Goal: Information Seeking & Learning: Learn about a topic

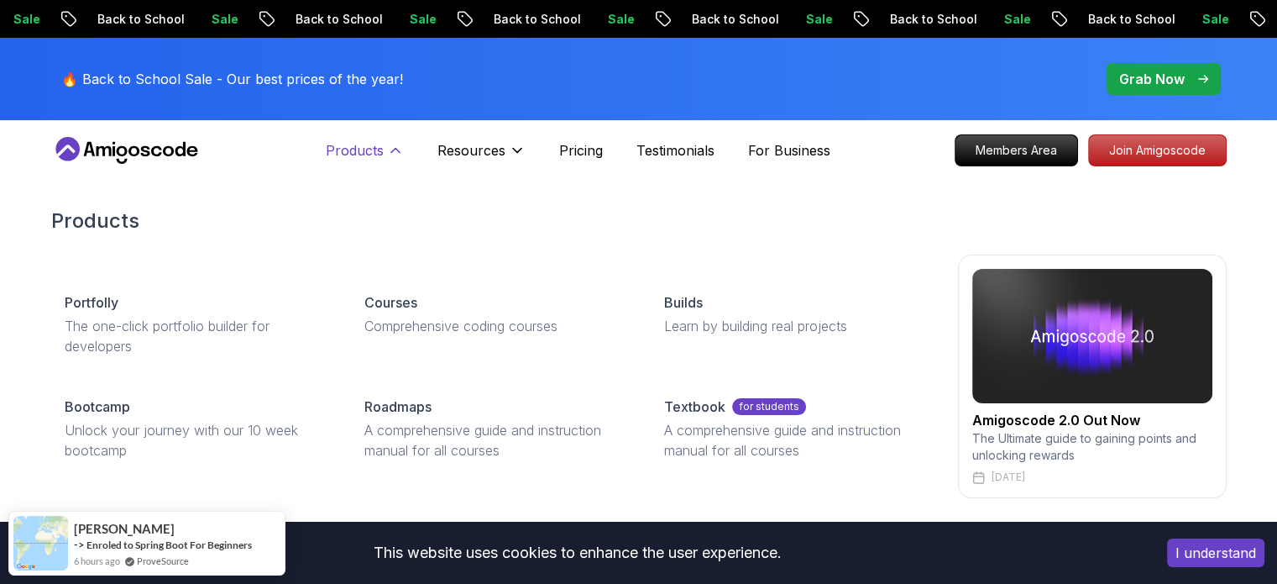
click at [401, 155] on icon at bounding box center [395, 150] width 17 height 17
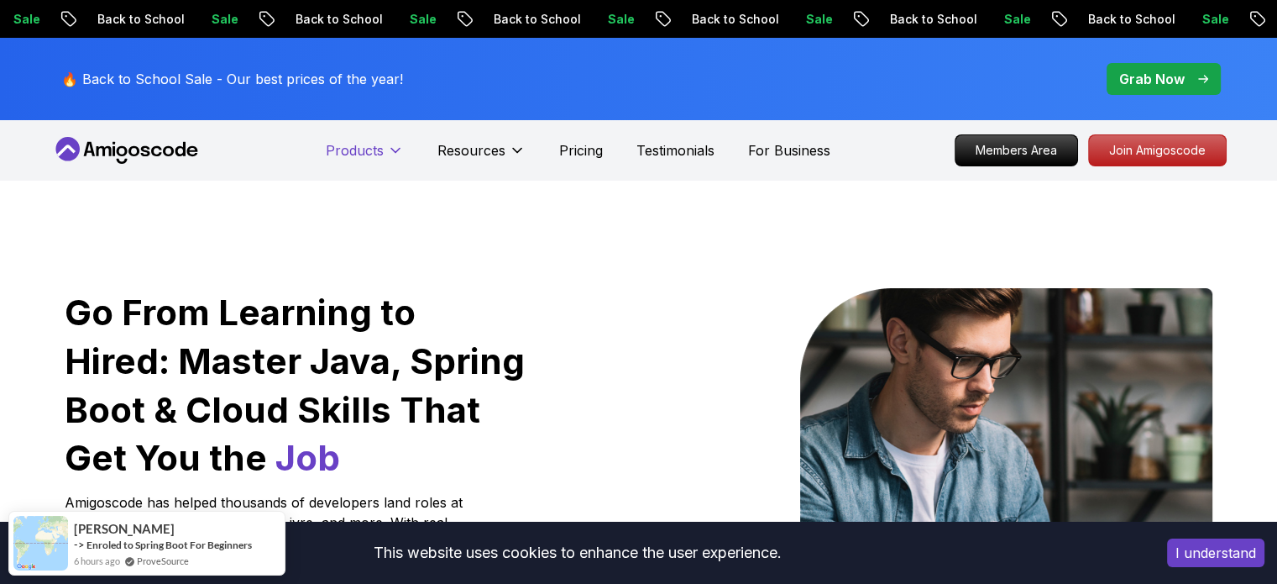
click at [401, 155] on icon at bounding box center [395, 150] width 17 height 17
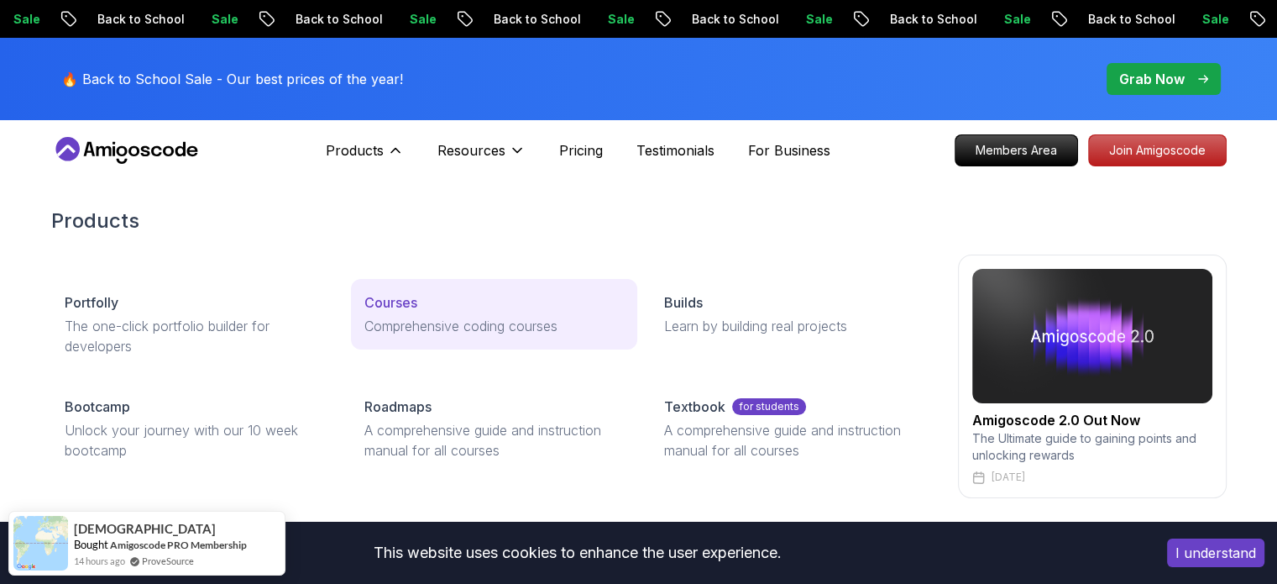
click at [392, 298] on p "Courses" at bounding box center [390, 302] width 53 height 20
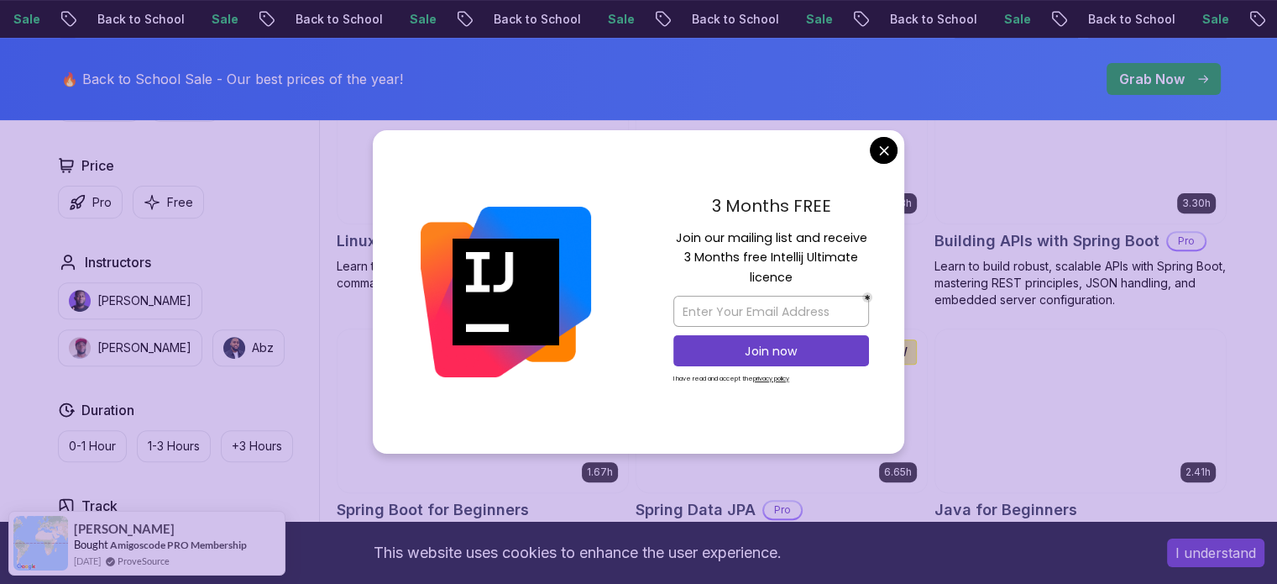
scroll to position [420, 0]
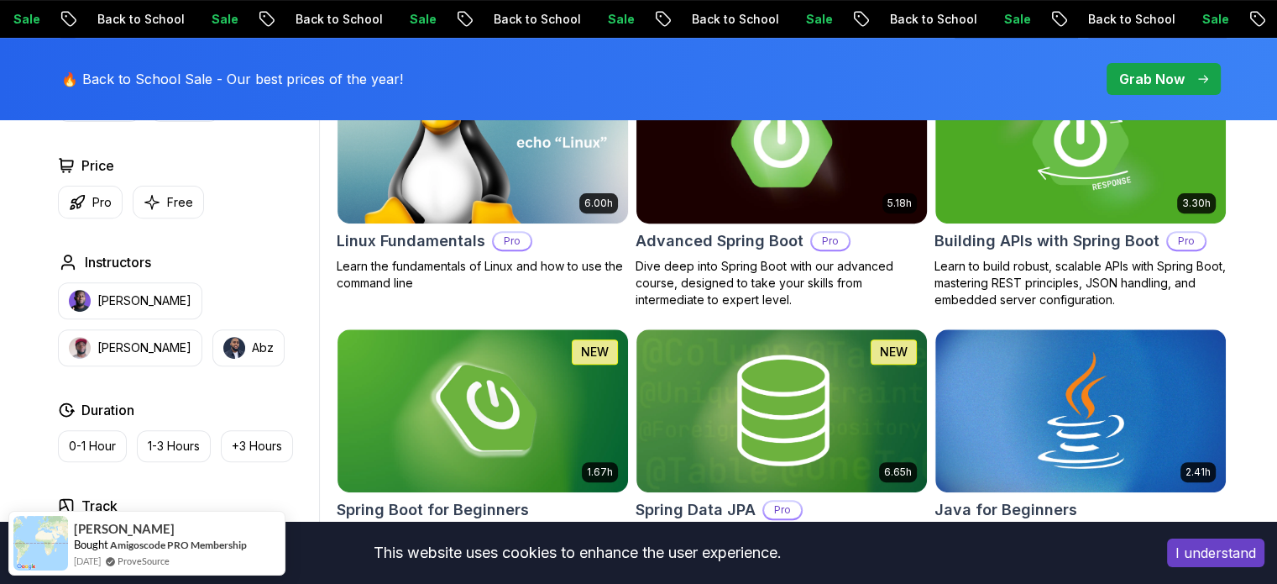
scroll to position [672, 0]
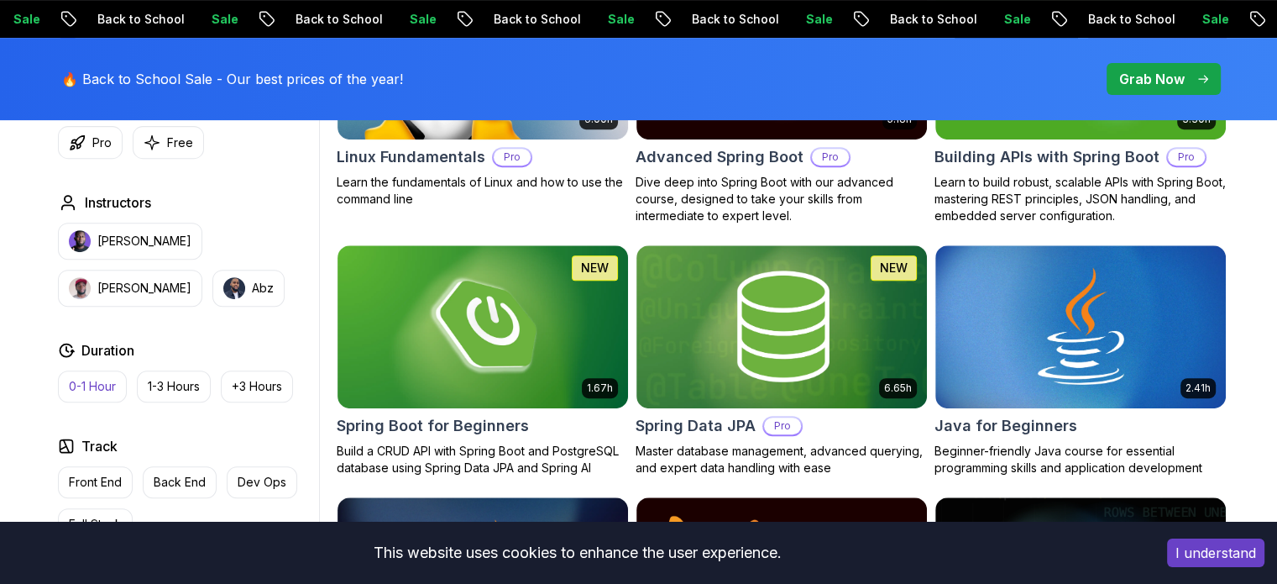
click at [99, 380] on p "0-1 Hour" at bounding box center [92, 386] width 47 height 17
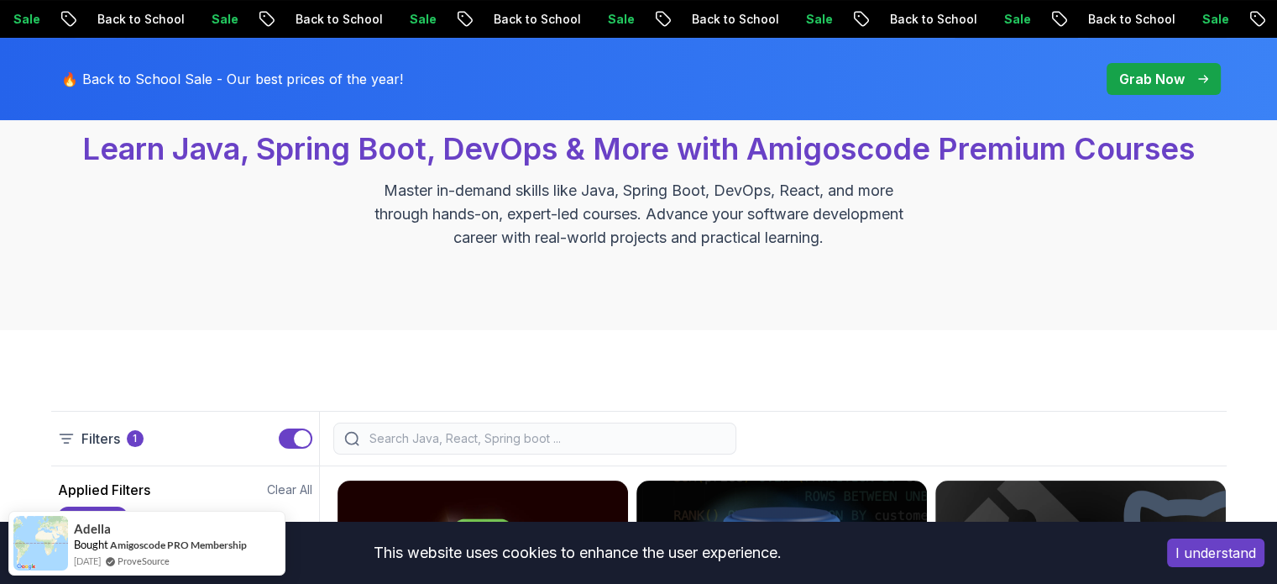
scroll to position [336, 0]
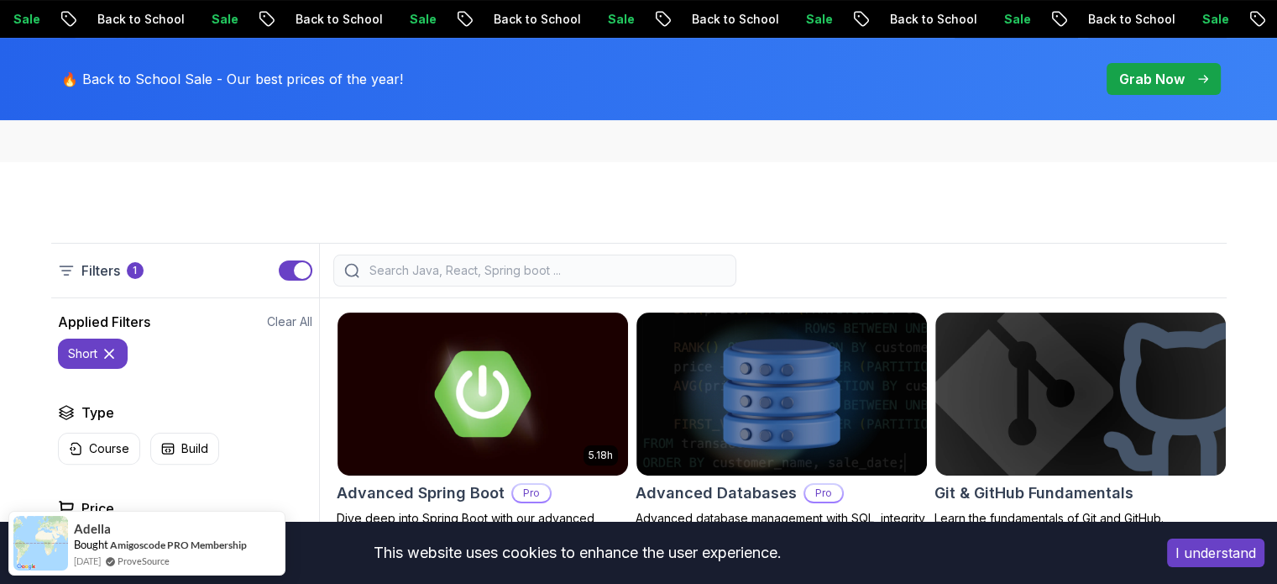
click at [475, 271] on input "search" at bounding box center [545, 270] width 359 height 17
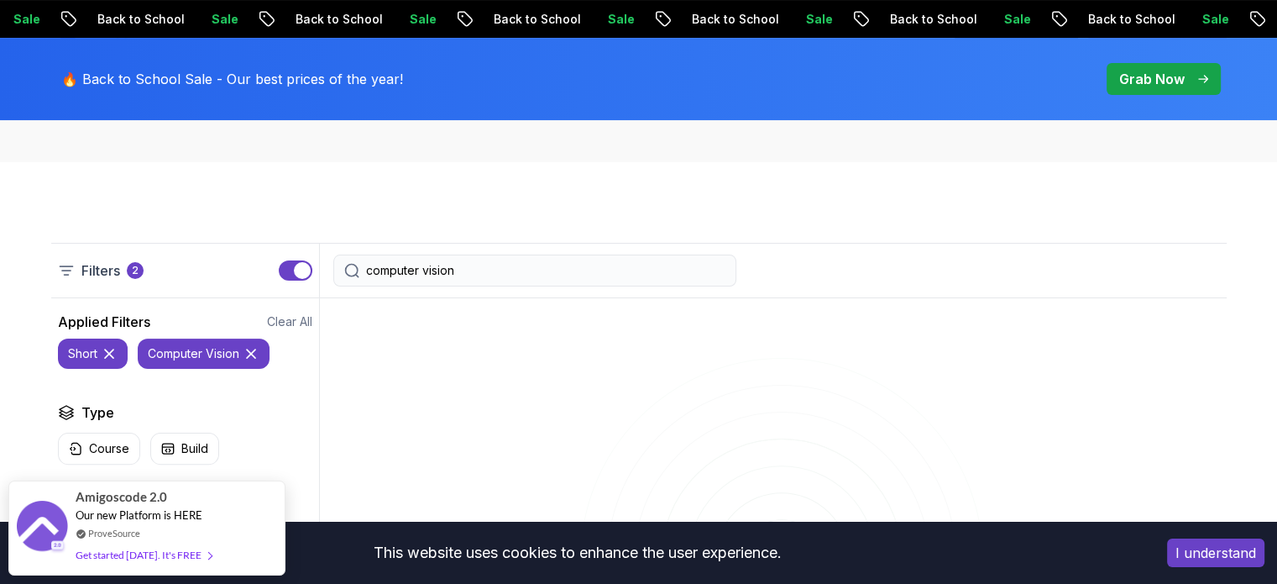
type input "computer vision"
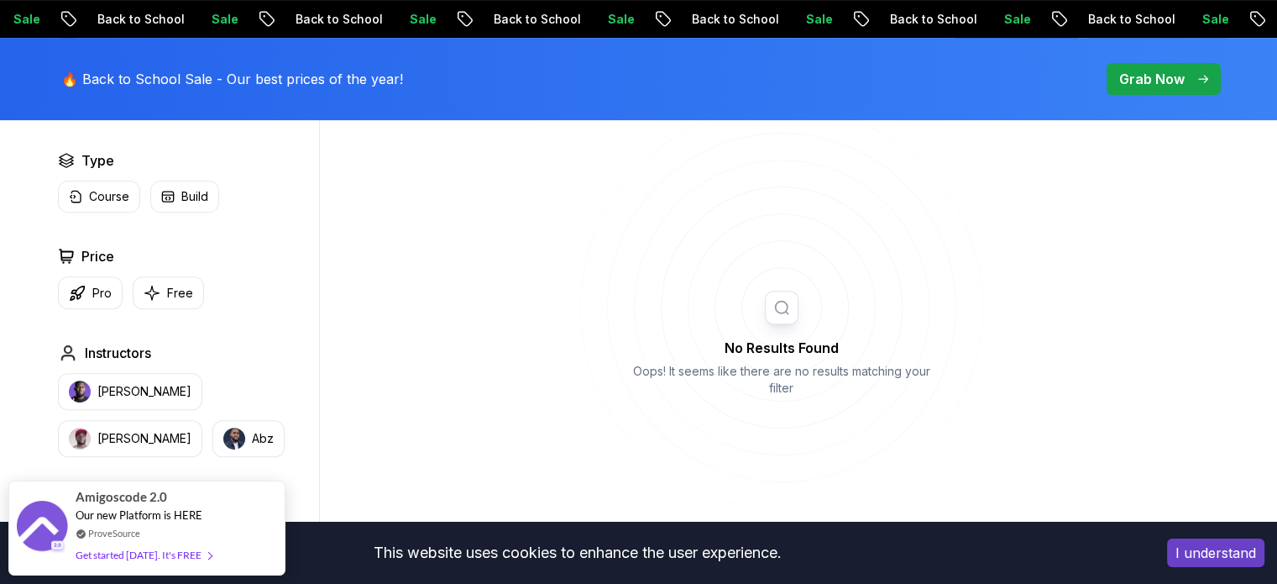
scroll to position [252, 0]
